Goal: Transaction & Acquisition: Purchase product/service

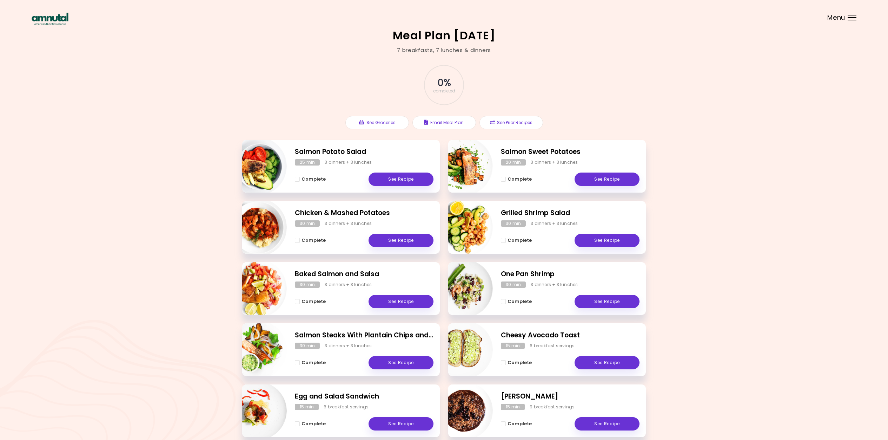
click at [850, 18] on div "Menu" at bounding box center [852, 18] width 9 height 6
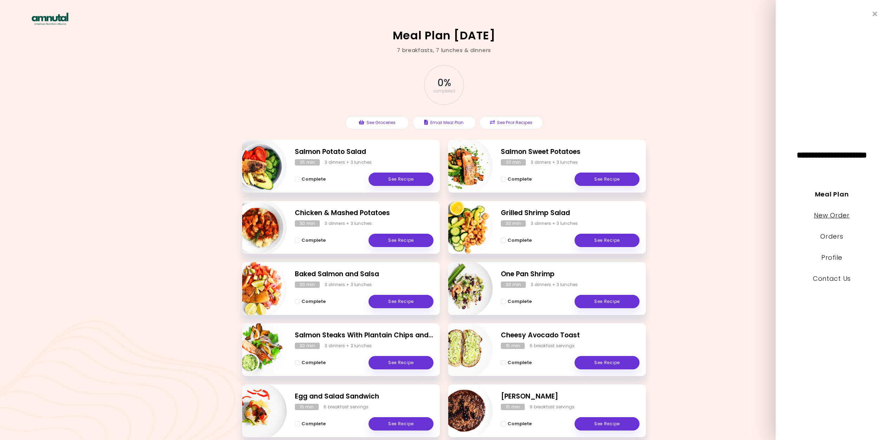
click at [827, 215] on link "New Order" at bounding box center [831, 215] width 35 height 9
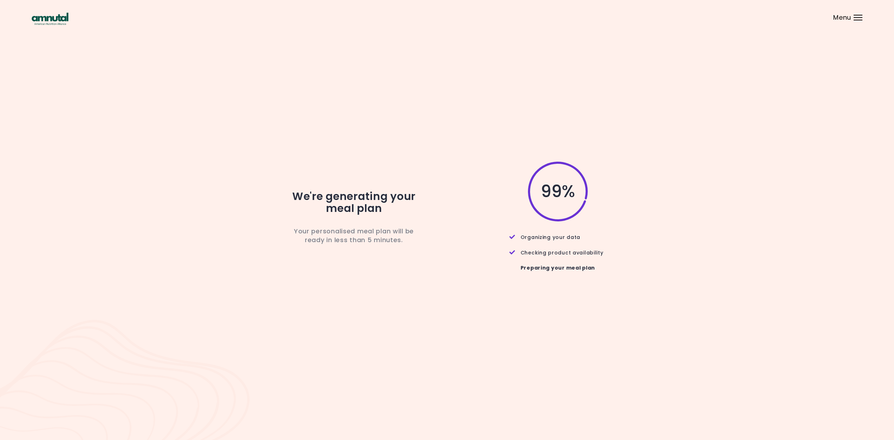
click at [717, 190] on div "We're generating your meal plan Your personalised meal plan will be ready in le…" at bounding box center [447, 219] width 830 height 118
drag, startPoint x: 716, startPoint y: 190, endPoint x: 719, endPoint y: 183, distance: 7.6
click at [716, 189] on div "We're generating your meal plan Your personalised meal plan will be ready in le…" at bounding box center [447, 219] width 830 height 118
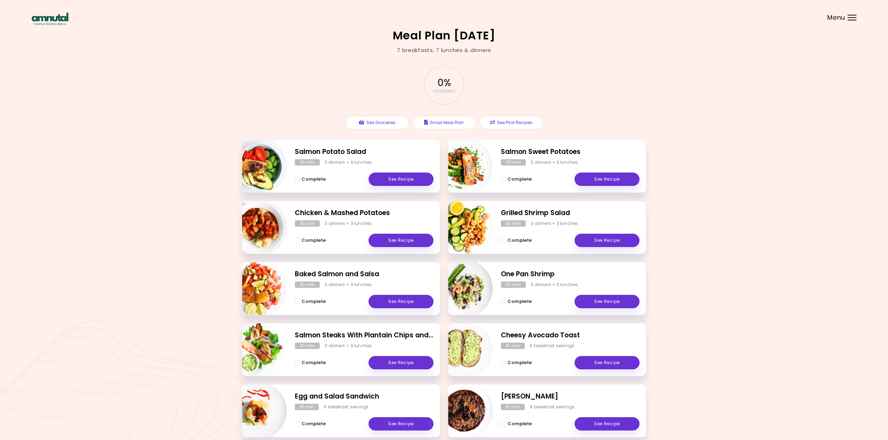
click at [848, 19] on div "Menu" at bounding box center [852, 18] width 9 height 6
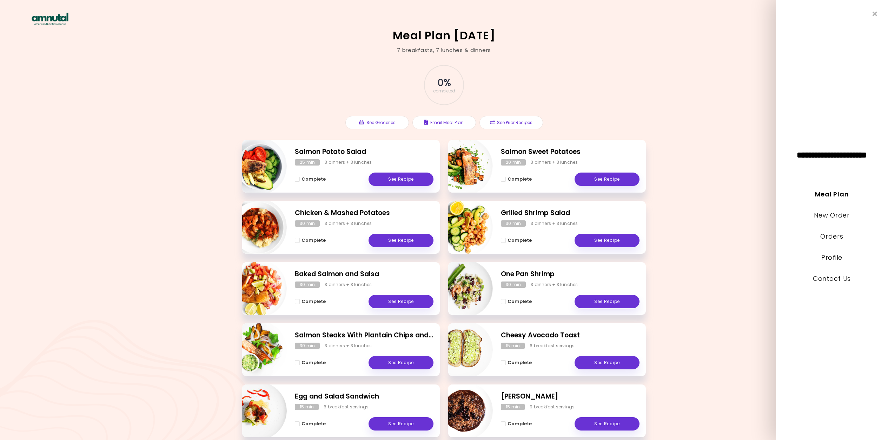
click at [828, 215] on link "New Order" at bounding box center [831, 215] width 35 height 9
